Goal: Check status: Check status

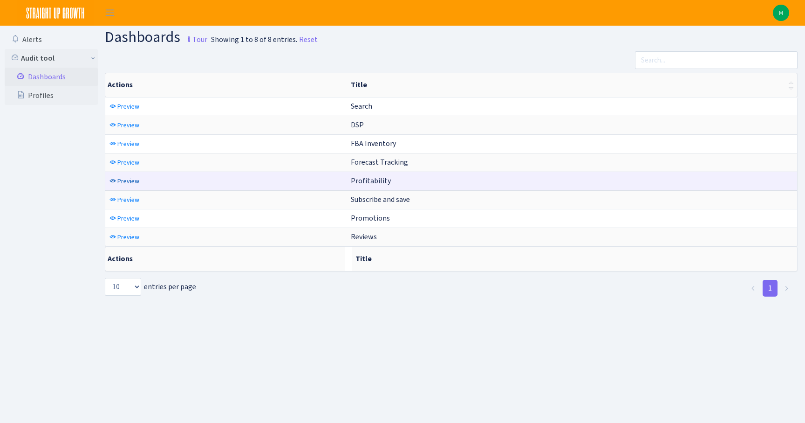
click at [123, 181] on span "Preview" at bounding box center [128, 181] width 22 height 9
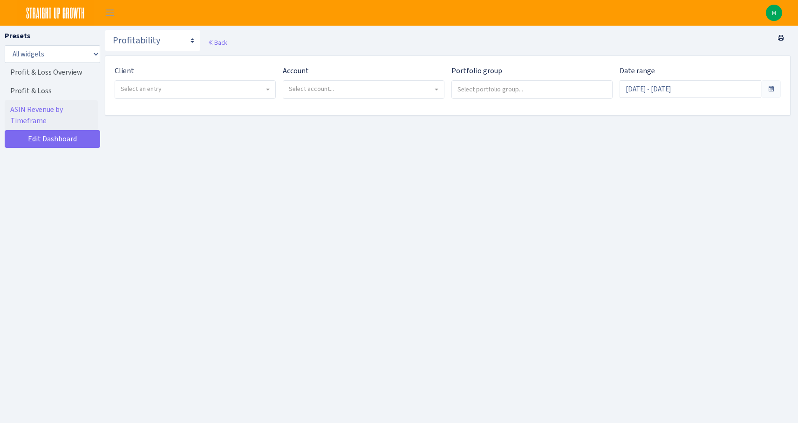
click at [192, 81] on span "Select an entry" at bounding box center [195, 90] width 160 height 18
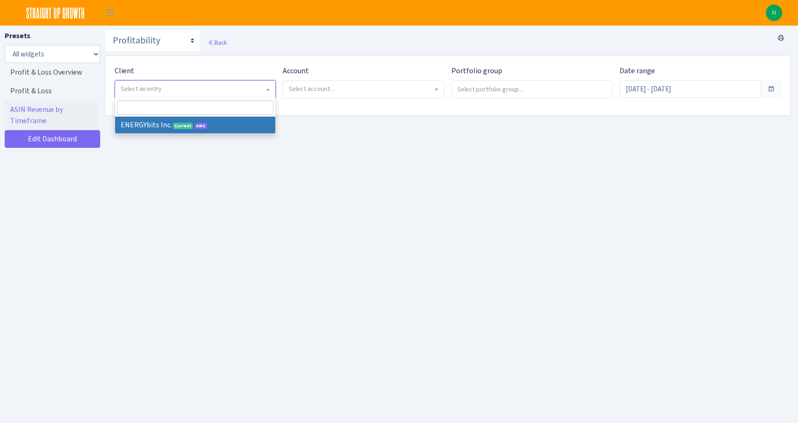
select select "298"
select select
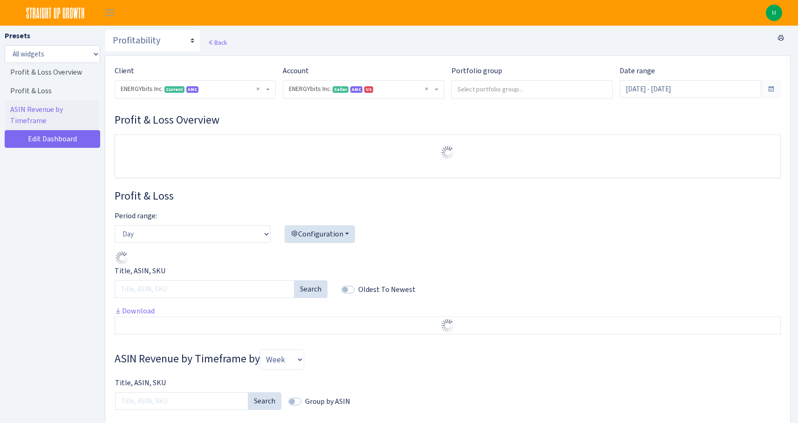
select select "416446232500569"
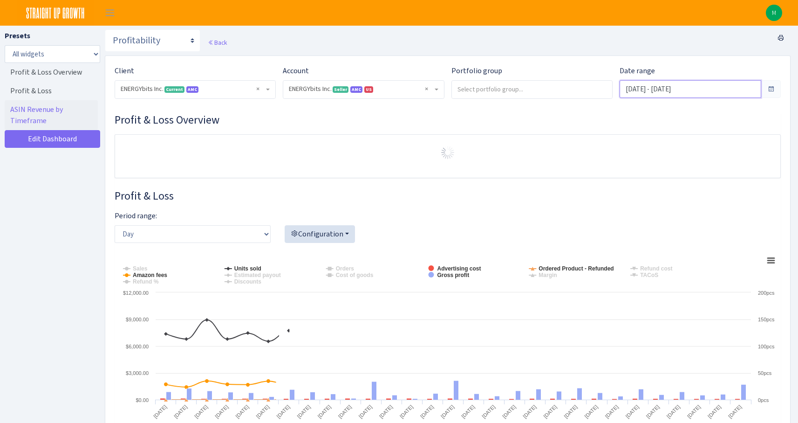
click at [682, 90] on input "Aug 3, 2025 - Sep 1, 2025" at bounding box center [691, 89] width 142 height 18
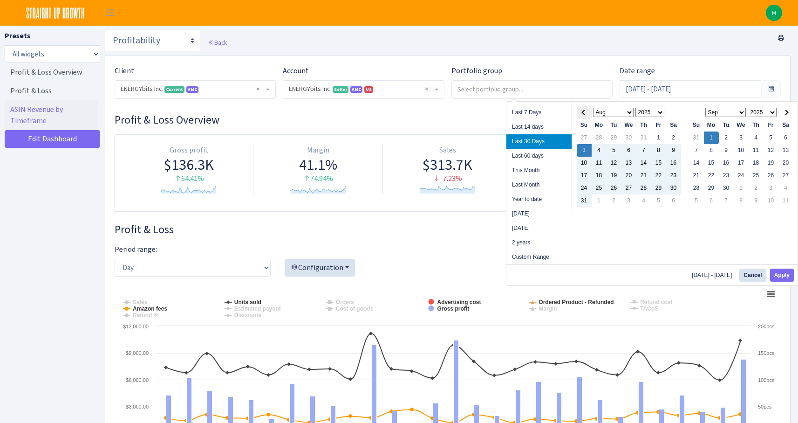
click at [585, 106] on th at bounding box center [584, 112] width 15 height 13
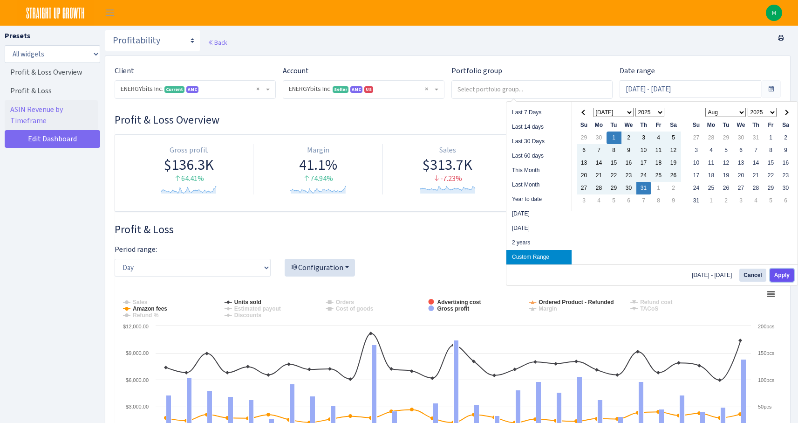
click at [780, 274] on button "Apply" at bounding box center [782, 274] width 24 height 13
type input "Jul 1, 2025 - Jul 31, 2025"
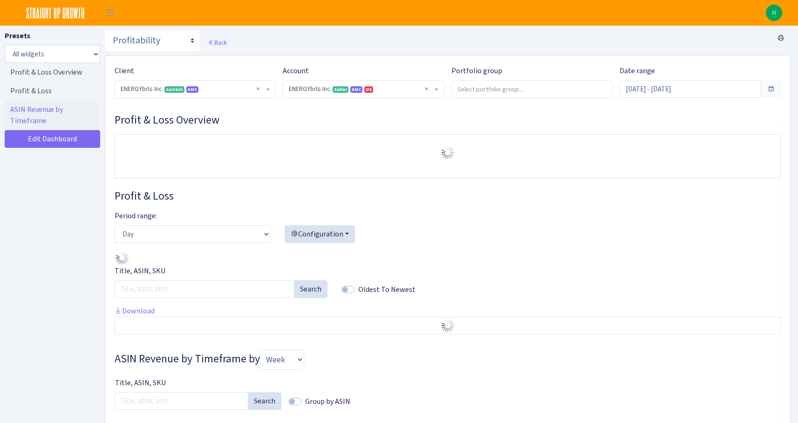
select select "416446232500569"
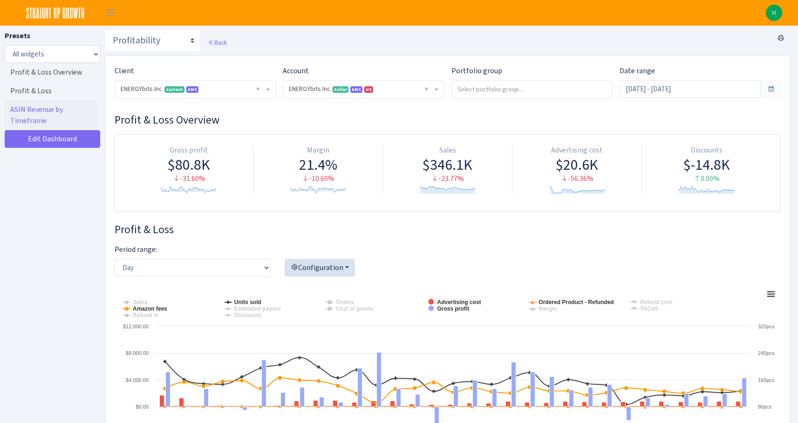
click at [199, 94] on span "× ENERGYbits Inc. Current AMC" at bounding box center [195, 90] width 160 height 18
click at [688, 89] on input "Jul 1, 2025 - Jul 31, 2025" at bounding box center [691, 89] width 142 height 18
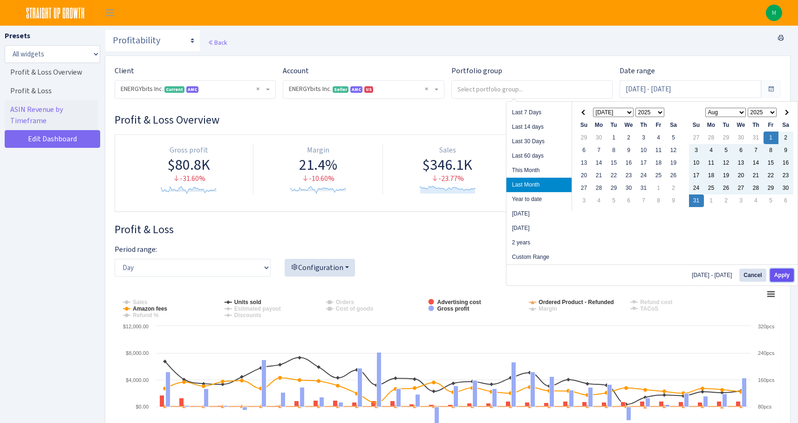
click at [785, 272] on button "Apply" at bounding box center [782, 274] width 24 height 13
type input "[DATE] - [DATE]"
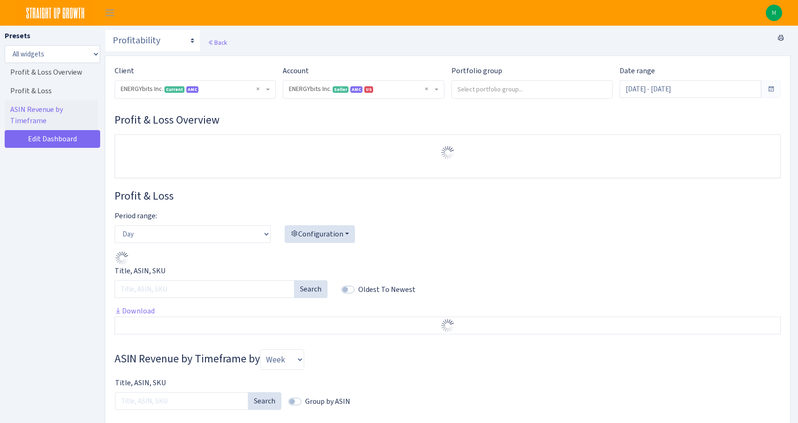
select select "416446232500569"
